Goal: Task Accomplishment & Management: Complete application form

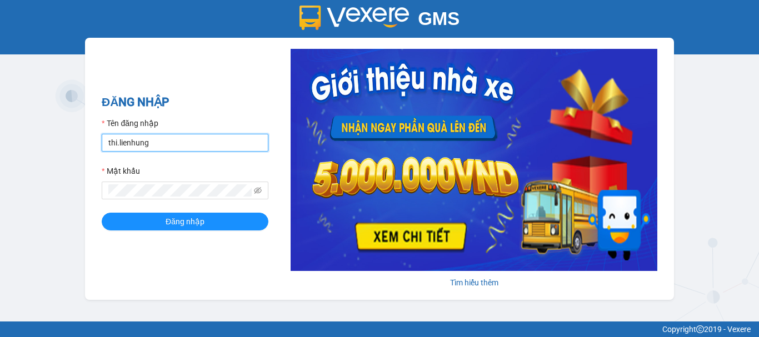
click at [133, 140] on input "thi.lienhung" at bounding box center [185, 143] width 167 height 18
type input "giang.lienhung"
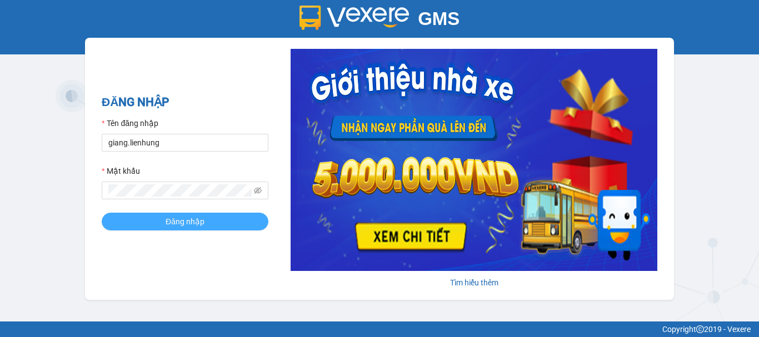
click at [212, 225] on button "Đăng nhập" at bounding box center [185, 222] width 167 height 18
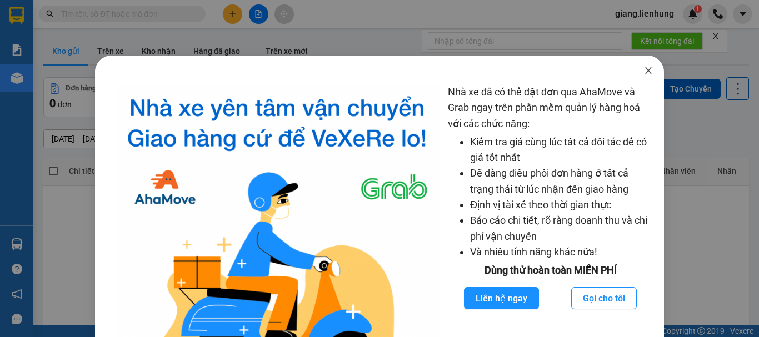
drag, startPoint x: 648, startPoint y: 73, endPoint x: 638, endPoint y: 111, distance: 39.0
click at [645, 87] on div "Nhà xe đã có thể đặt đơn qua AhaMove và Grab ngay trên phần mềm quản lý hàng ho…" at bounding box center [380, 237] width 570 height 362
click at [644, 70] on icon "close" at bounding box center [648, 70] width 9 height 9
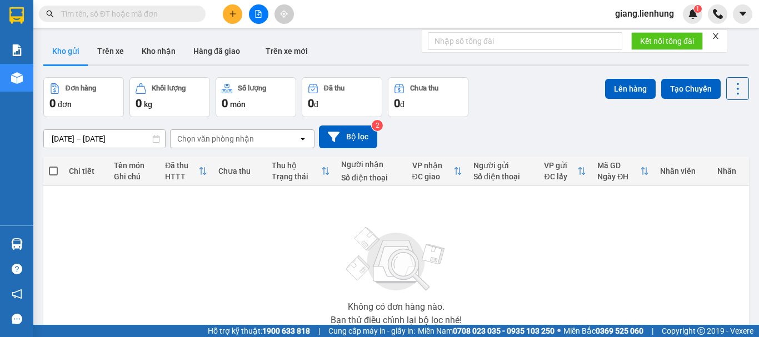
click at [658, 139] on div "[DATE] – [DATE] Press the down arrow key to interact with the calendar and sele…" at bounding box center [396, 137] width 706 height 23
click at [128, 14] on input "text" at bounding box center [126, 14] width 131 height 12
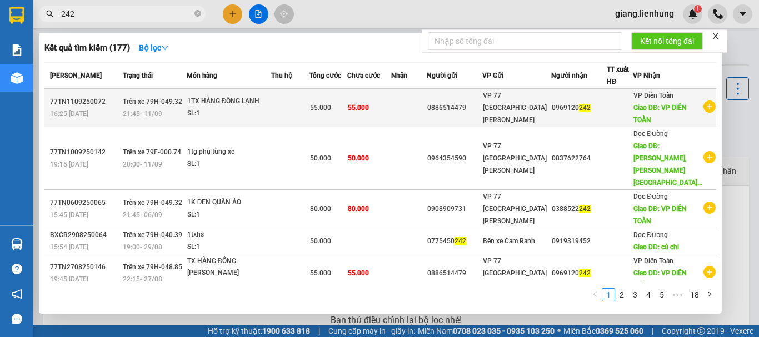
type input "242"
click at [421, 105] on td at bounding box center [409, 108] width 36 height 38
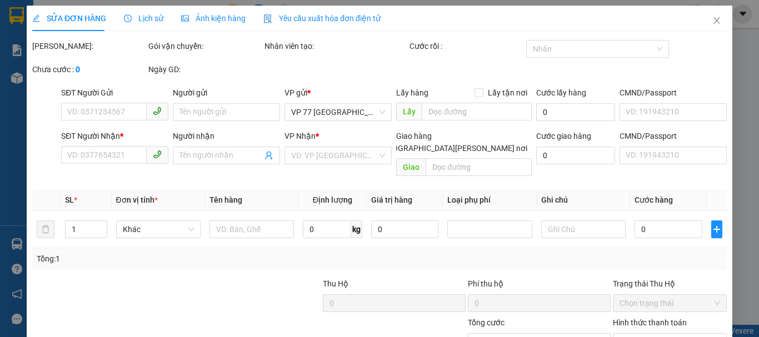
type input "0886514479"
type input "089072002459"
type input "0969120242"
type input "VP DIÊN TOÀN"
type input "55.000"
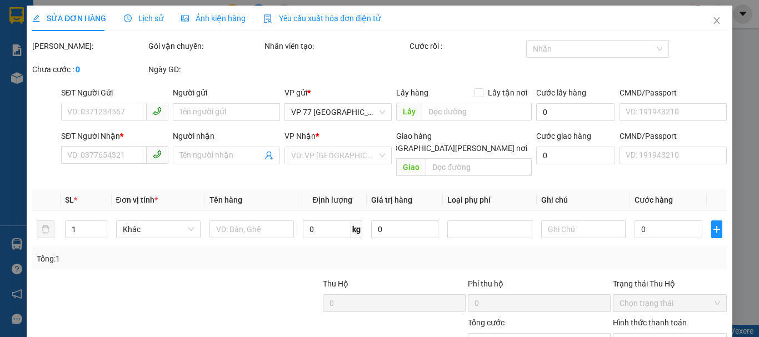
type input "55.000"
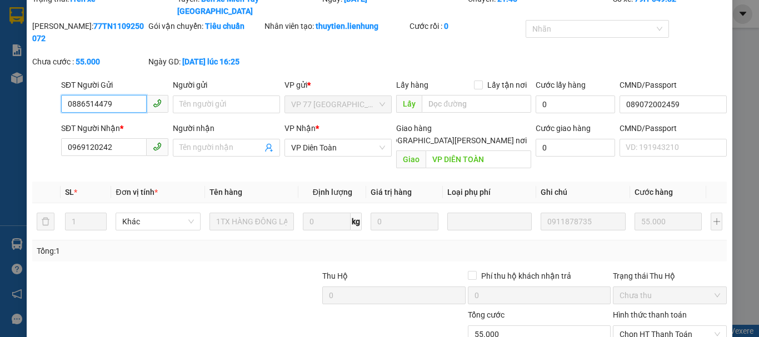
scroll to position [91, 0]
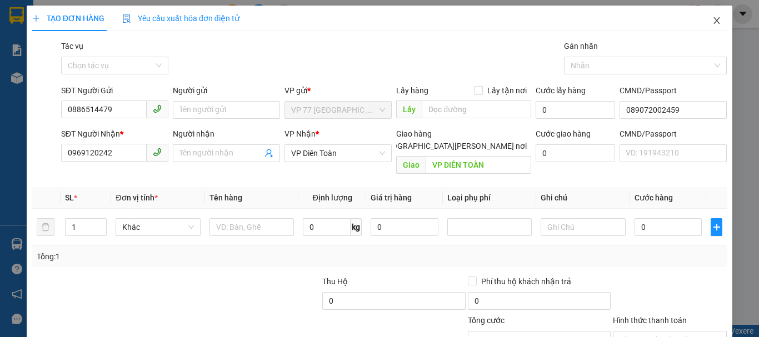
click at [714, 23] on icon "close" at bounding box center [717, 20] width 6 height 7
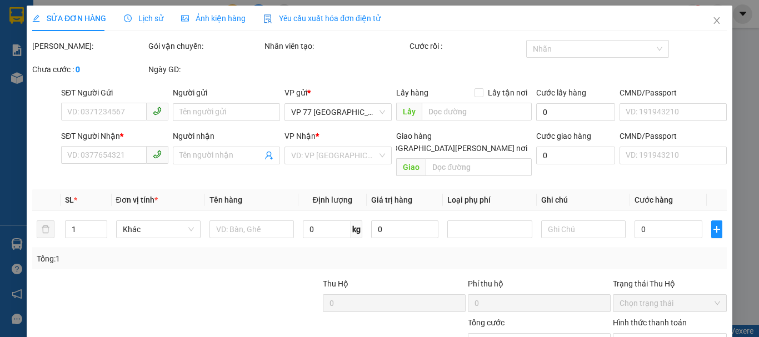
type input "0886514479"
type input "089072002459"
type input "0969120242"
type input "VP DIÊN TOÀN"
type input "55.000"
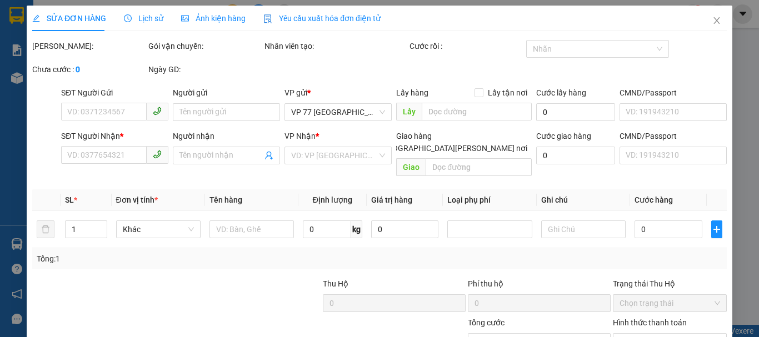
type input "55.000"
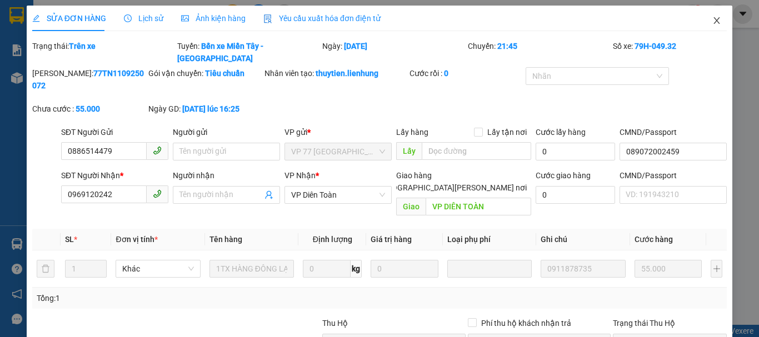
click at [713, 17] on icon "close" at bounding box center [717, 20] width 9 height 9
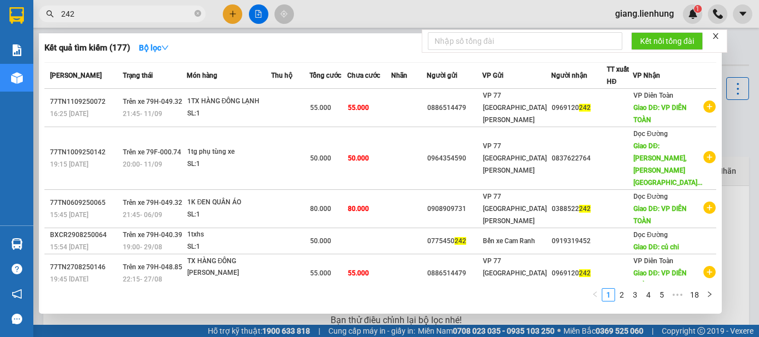
click at [140, 11] on input "242" at bounding box center [126, 14] width 131 height 12
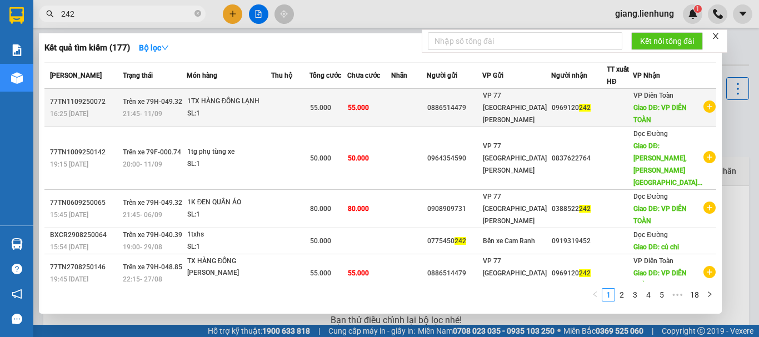
click at [223, 116] on div "SL: 1" at bounding box center [228, 114] width 83 height 12
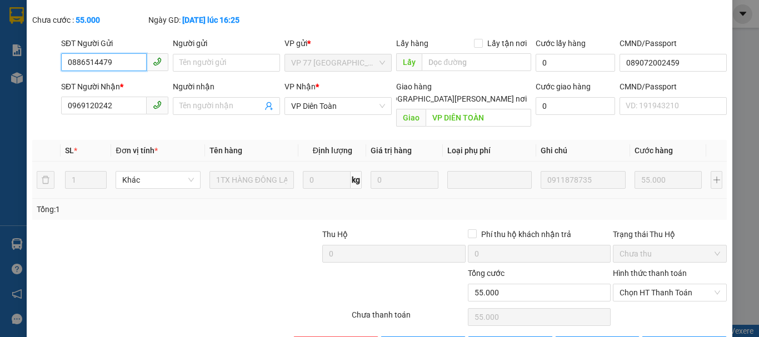
scroll to position [91, 0]
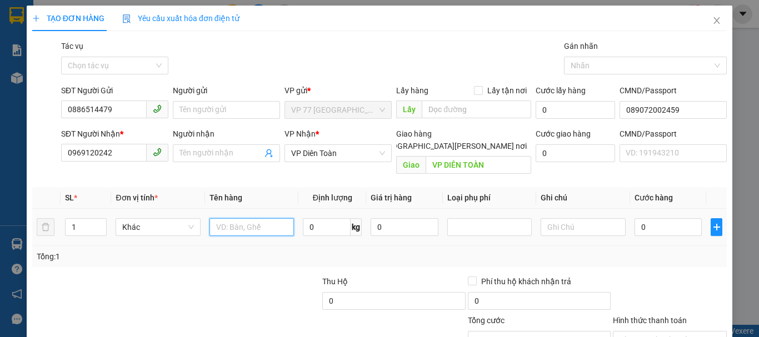
click at [266, 221] on input "text" at bounding box center [252, 227] width 85 height 18
type input "TX HÀNG ĐÔNG"
click at [663, 218] on input "0" at bounding box center [669, 227] width 68 height 18
type input "5"
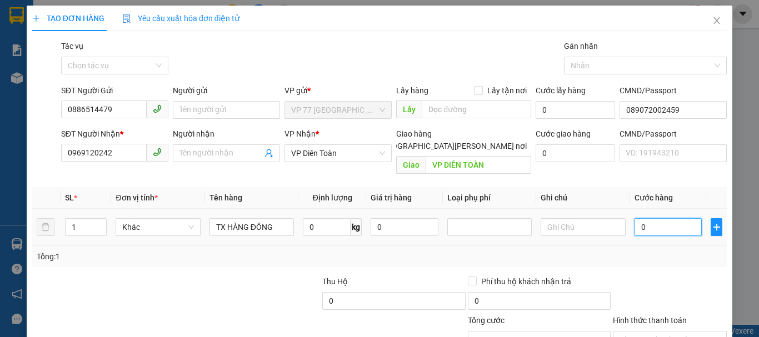
type input "5"
type input "50"
type input "50.000"
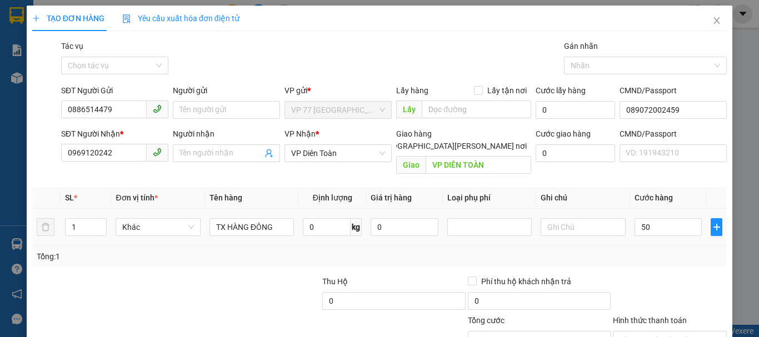
type input "50.000"
click at [664, 253] on div "Tổng: 1" at bounding box center [379, 256] width 695 height 21
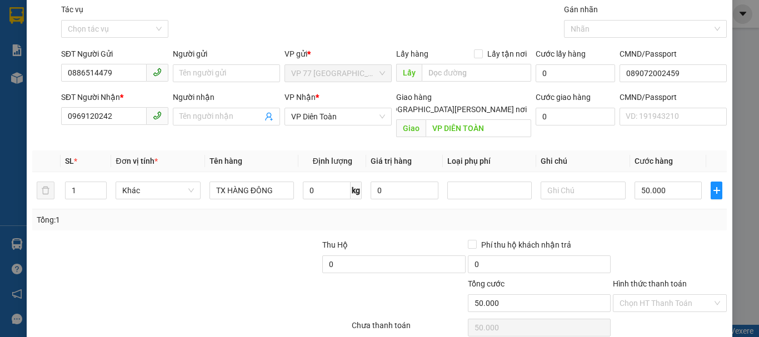
scroll to position [74, 0]
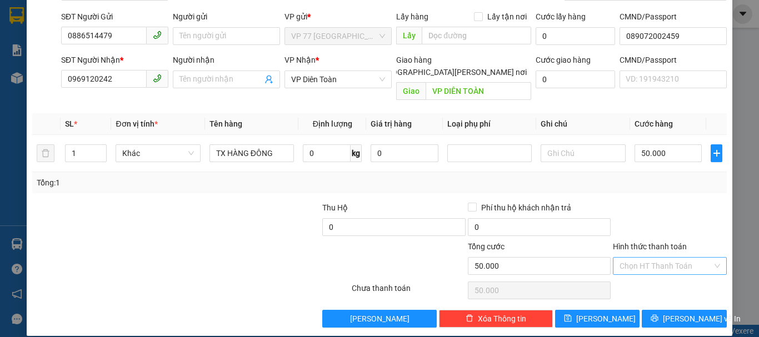
click at [647, 258] on input "Hình thức thanh toán" at bounding box center [666, 266] width 93 height 17
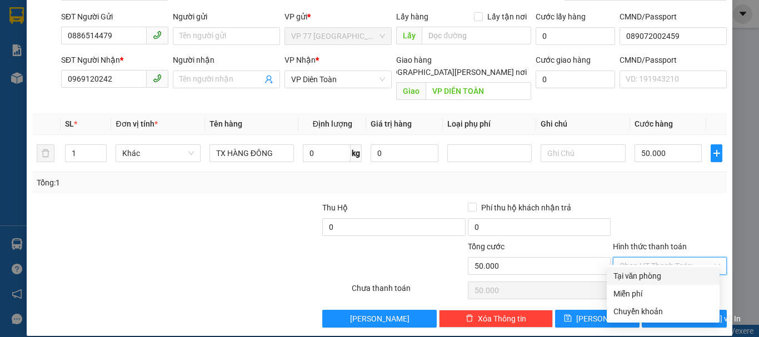
click at [654, 279] on div "Tại văn phòng" at bounding box center [664, 276] width 100 height 12
type input "0"
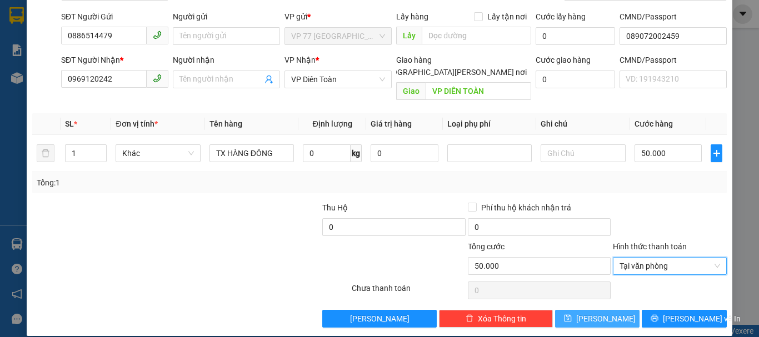
click at [619, 310] on button "[PERSON_NAME]" at bounding box center [597, 319] width 85 height 18
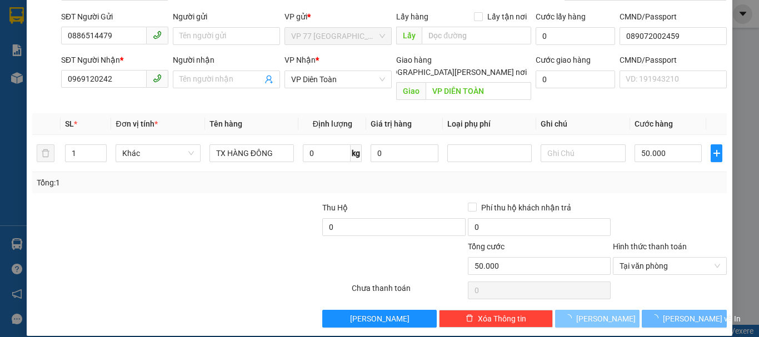
type input "0"
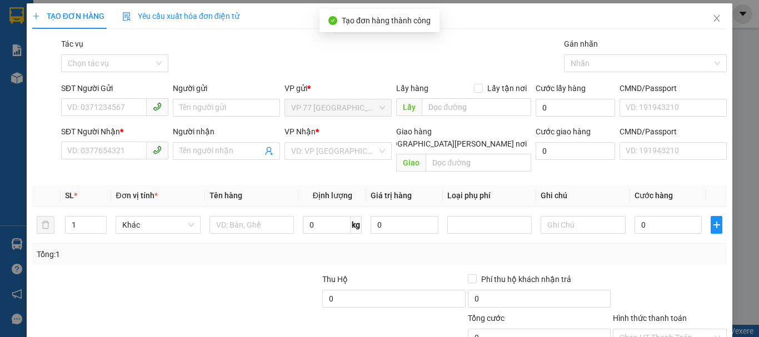
scroll to position [0, 0]
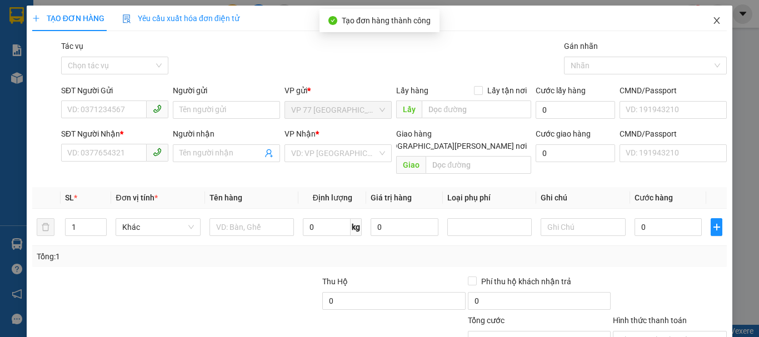
click at [713, 23] on icon "close" at bounding box center [717, 20] width 9 height 9
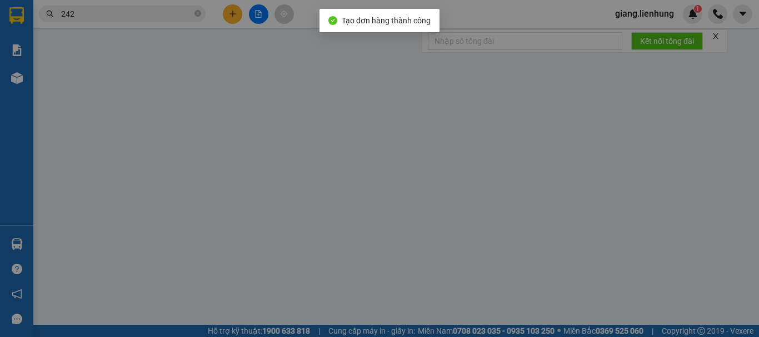
type input "0886514479"
type input "089072002459"
type input "0969120242"
type input "VP DIÊN TOÀN"
type input "55.000"
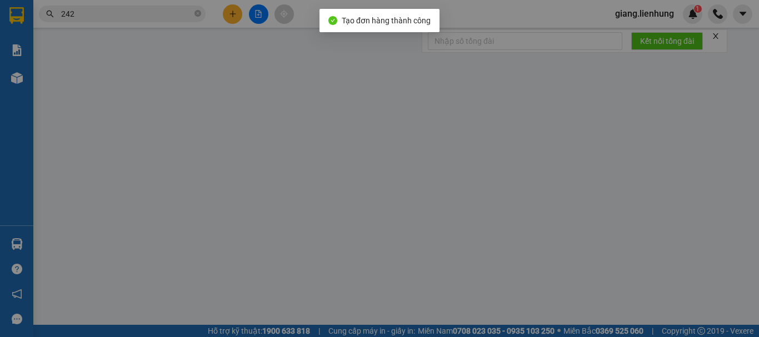
type input "55.000"
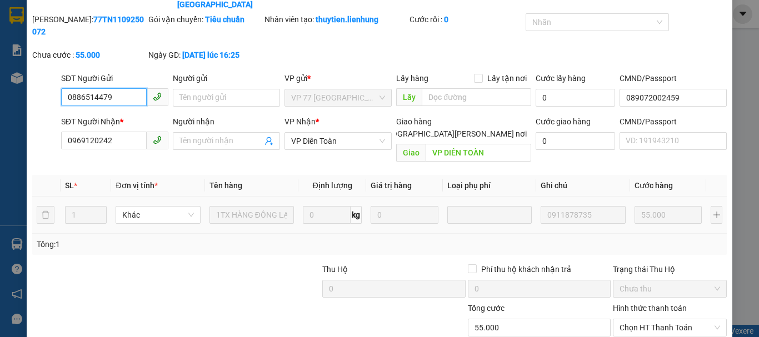
scroll to position [91, 0]
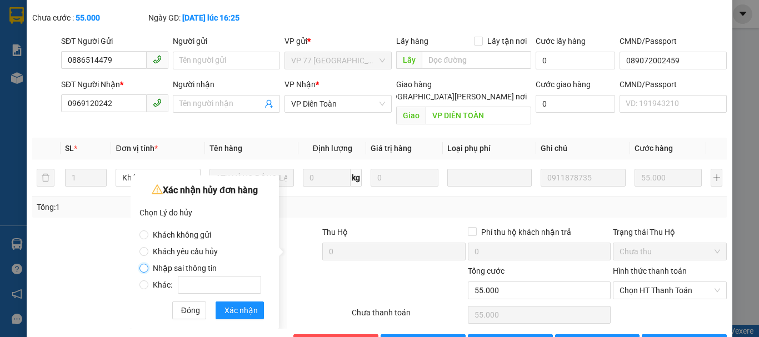
click at [143, 271] on input "Nhập sai thông tin" at bounding box center [144, 268] width 9 height 9
radio input "true"
click at [236, 305] on span "Xác nhận" at bounding box center [241, 311] width 33 height 12
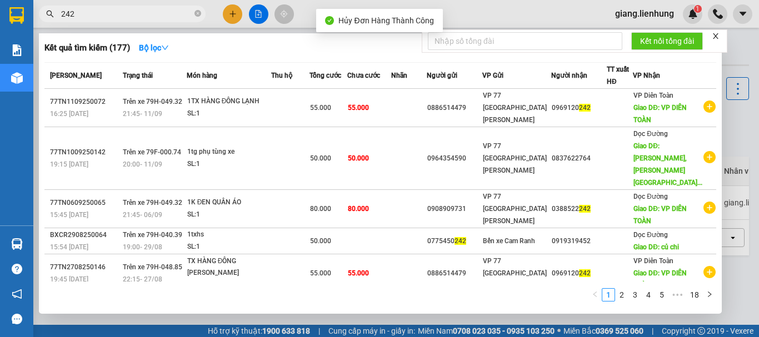
click at [118, 20] on span "242" at bounding box center [122, 14] width 167 height 17
click at [199, 15] on icon "close-circle" at bounding box center [198, 13] width 7 height 7
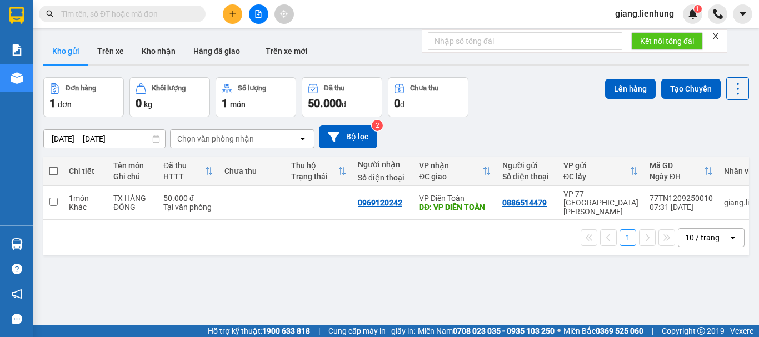
click at [148, 15] on input "text" at bounding box center [126, 14] width 131 height 12
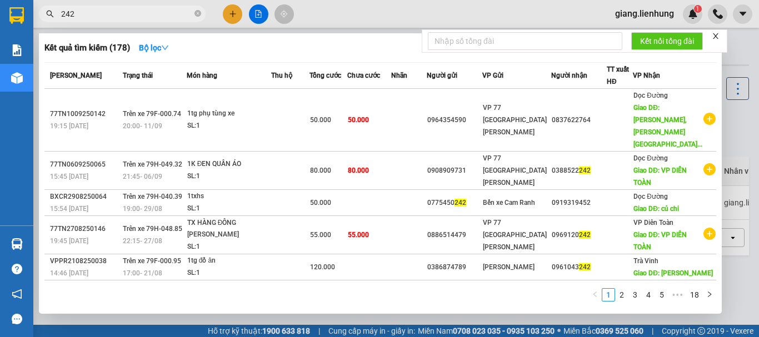
type input "242"
click at [720, 43] on form "Kết nối tổng đài" at bounding box center [575, 40] width 306 height 23
click at [720, 34] on icon "close" at bounding box center [716, 36] width 8 height 8
